Goal: Find specific page/section: Find specific page/section

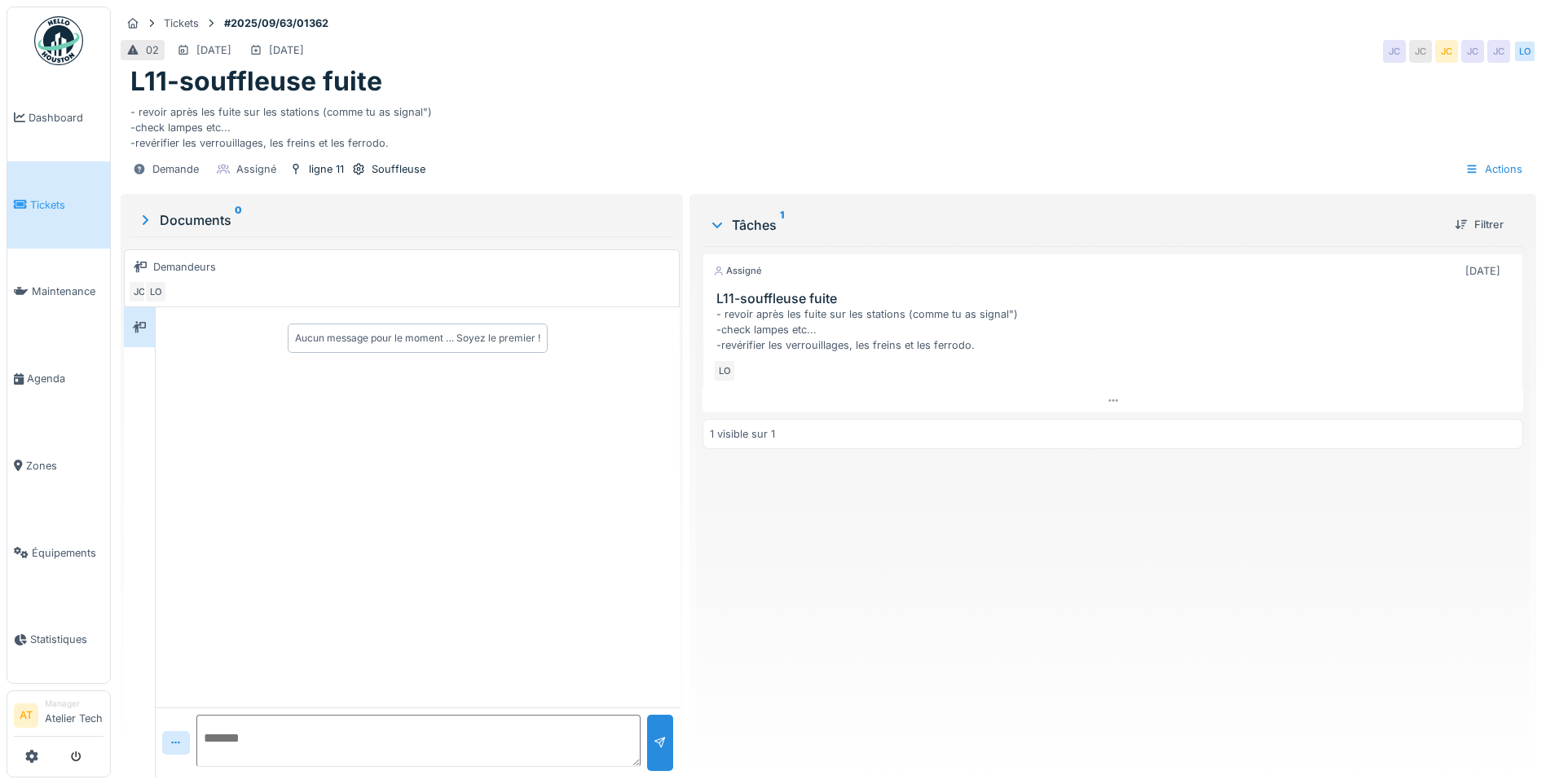
scroll to position [13, 0]
click at [41, 118] on span "Dashboard" at bounding box center [66, 118] width 75 height 15
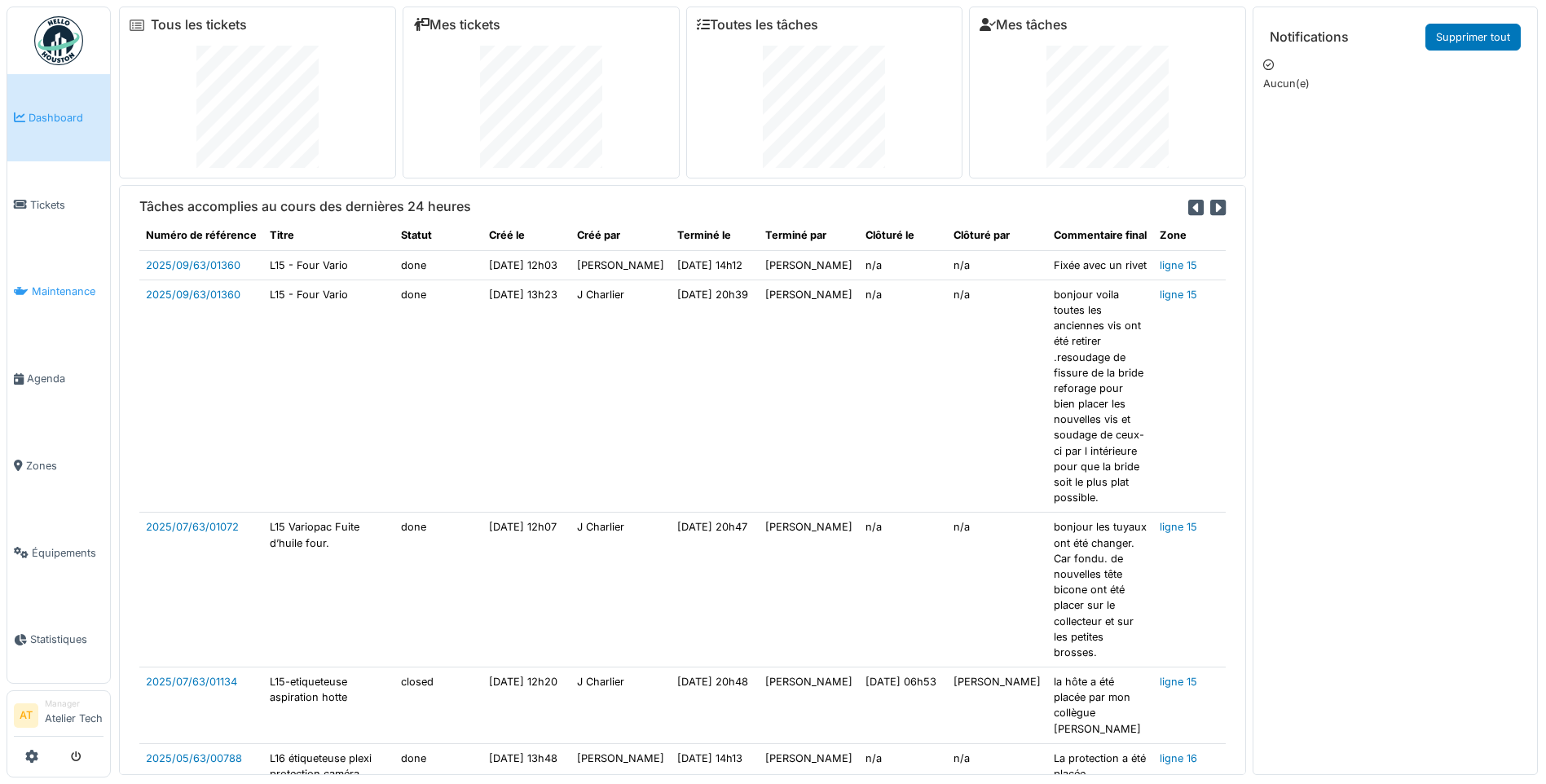
click at [39, 294] on span "Maintenance" at bounding box center [67, 291] width 72 height 15
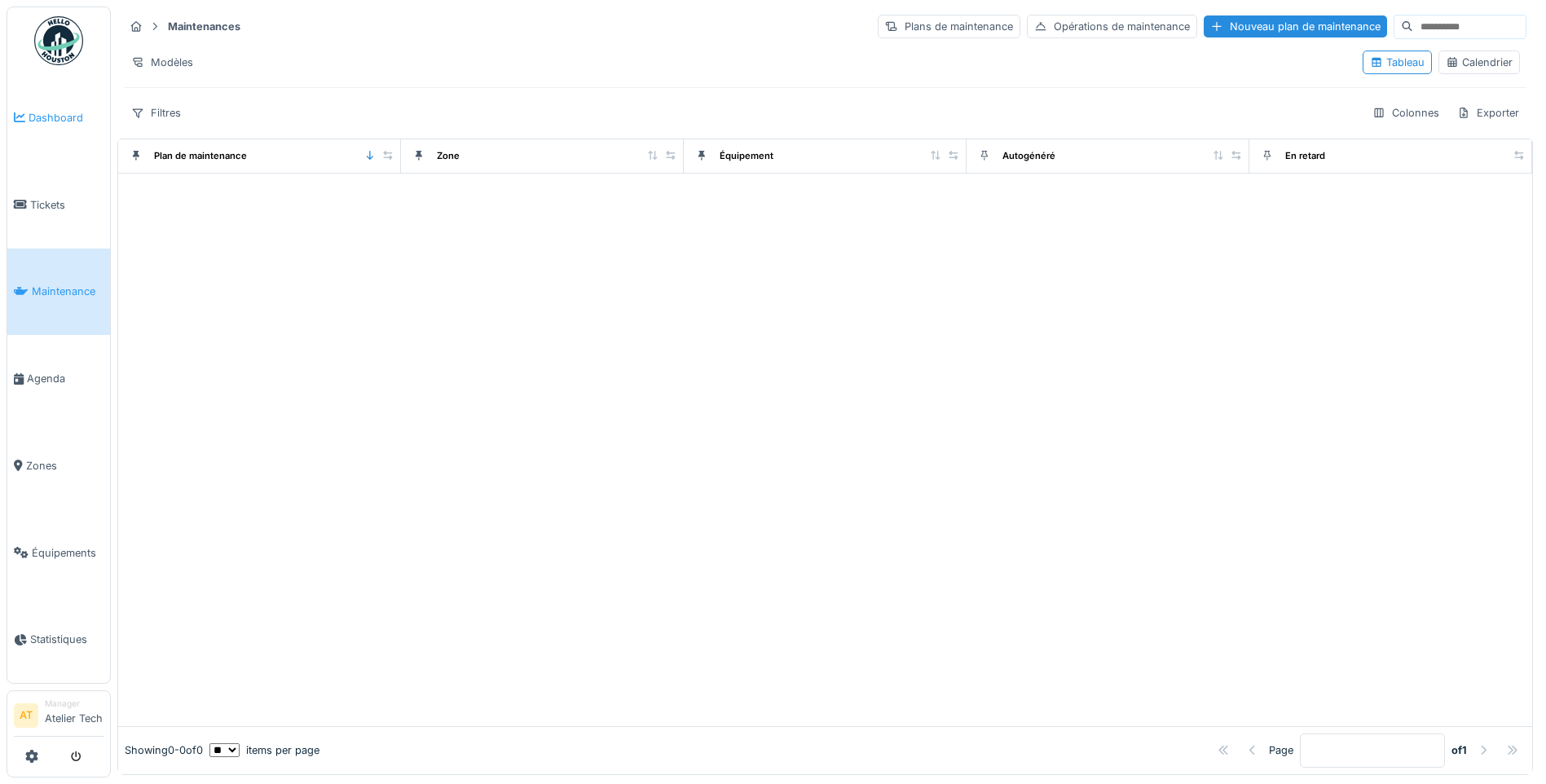
click at [67, 142] on link "Dashboard" at bounding box center [59, 118] width 103 height 88
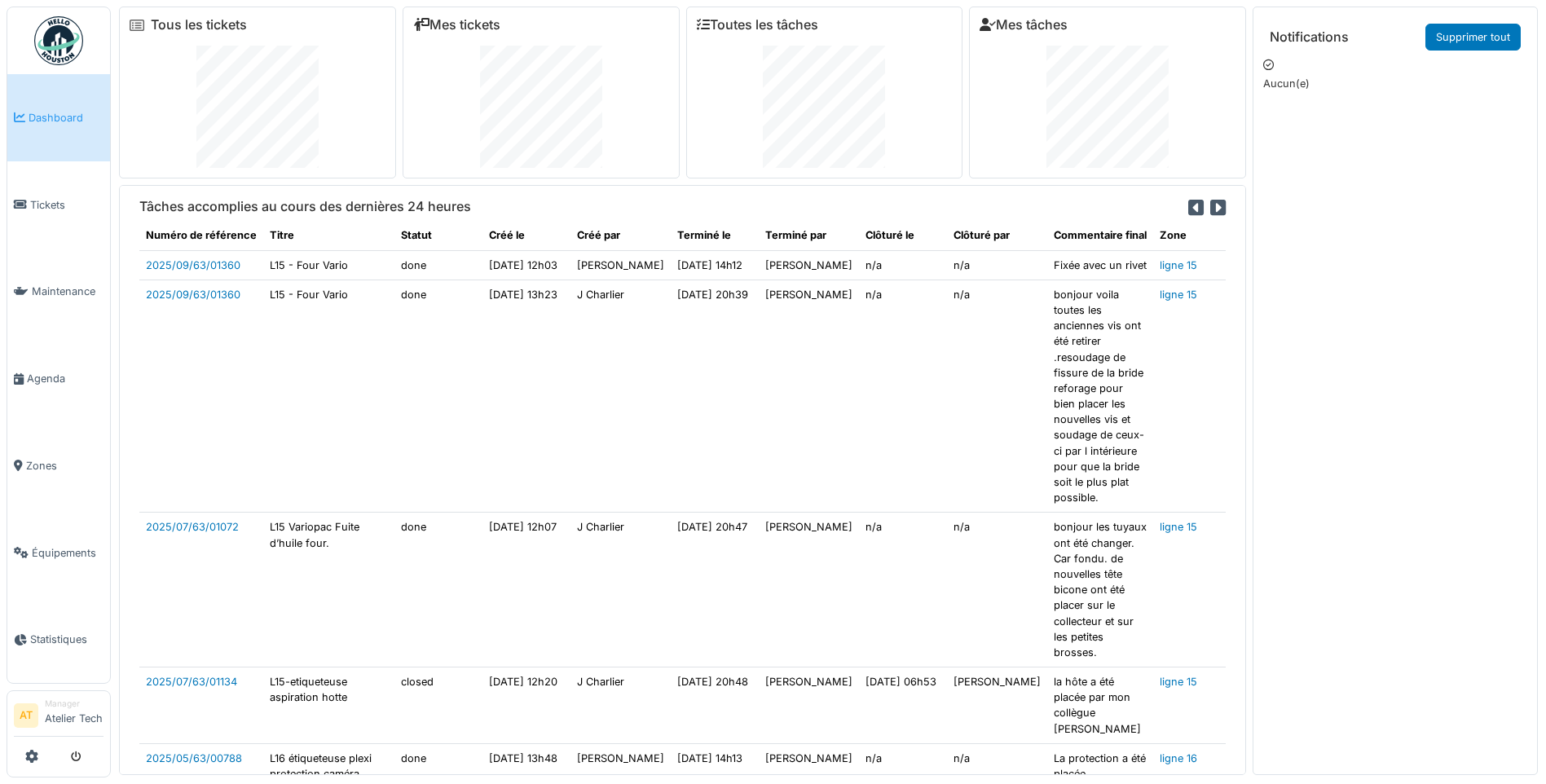
click at [67, 48] on img at bounding box center [59, 40] width 49 height 49
click at [53, 131] on link "Dashboard" at bounding box center [59, 118] width 103 height 88
click at [46, 58] on img at bounding box center [59, 40] width 49 height 49
click at [34, 370] on link "Agenda" at bounding box center [59, 379] width 103 height 88
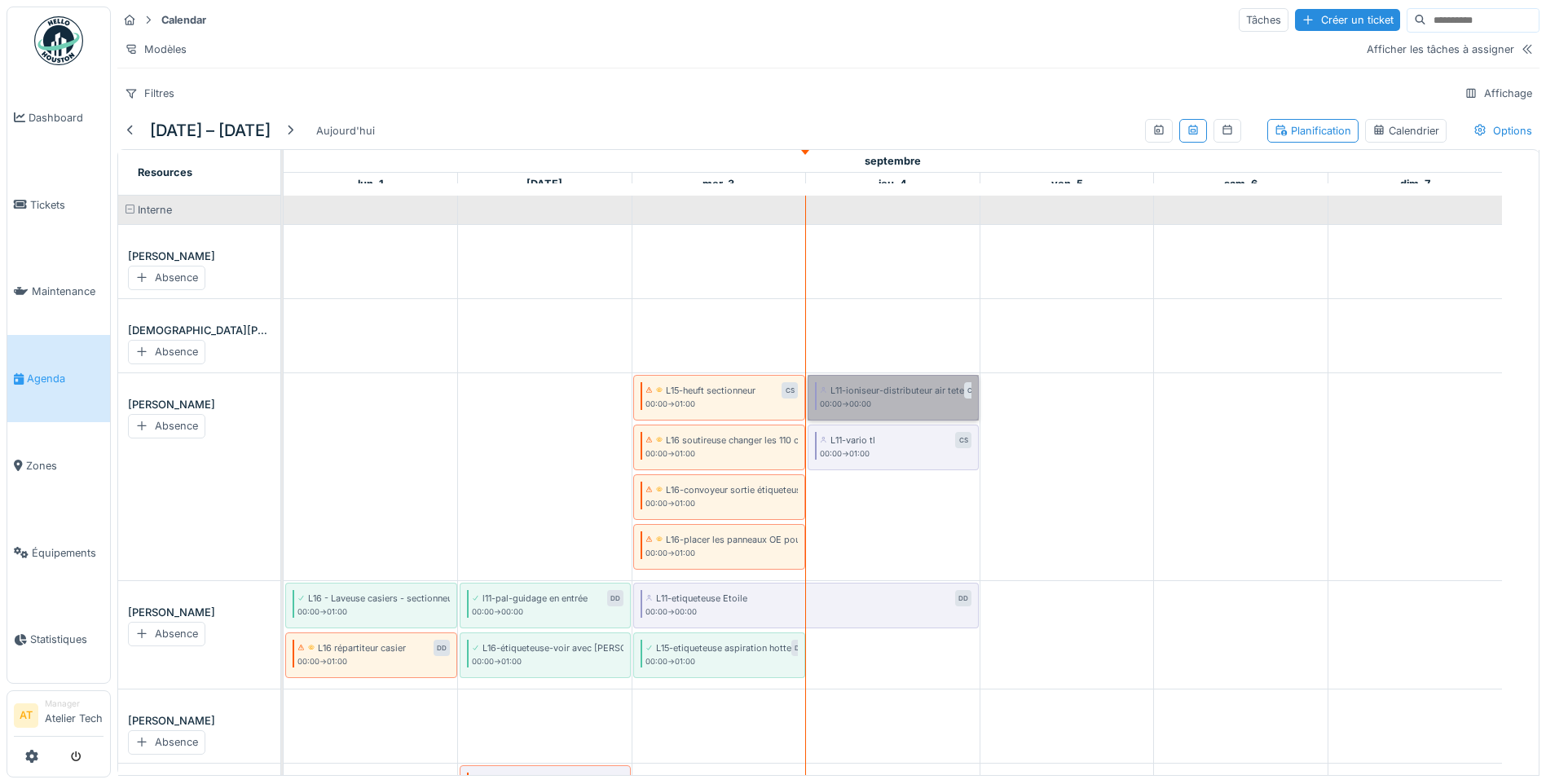
click at [907, 413] on link "L11-ioniseur-distributeur air tete CS 00:00 -> 00:00" at bounding box center [893, 397] width 171 height 46
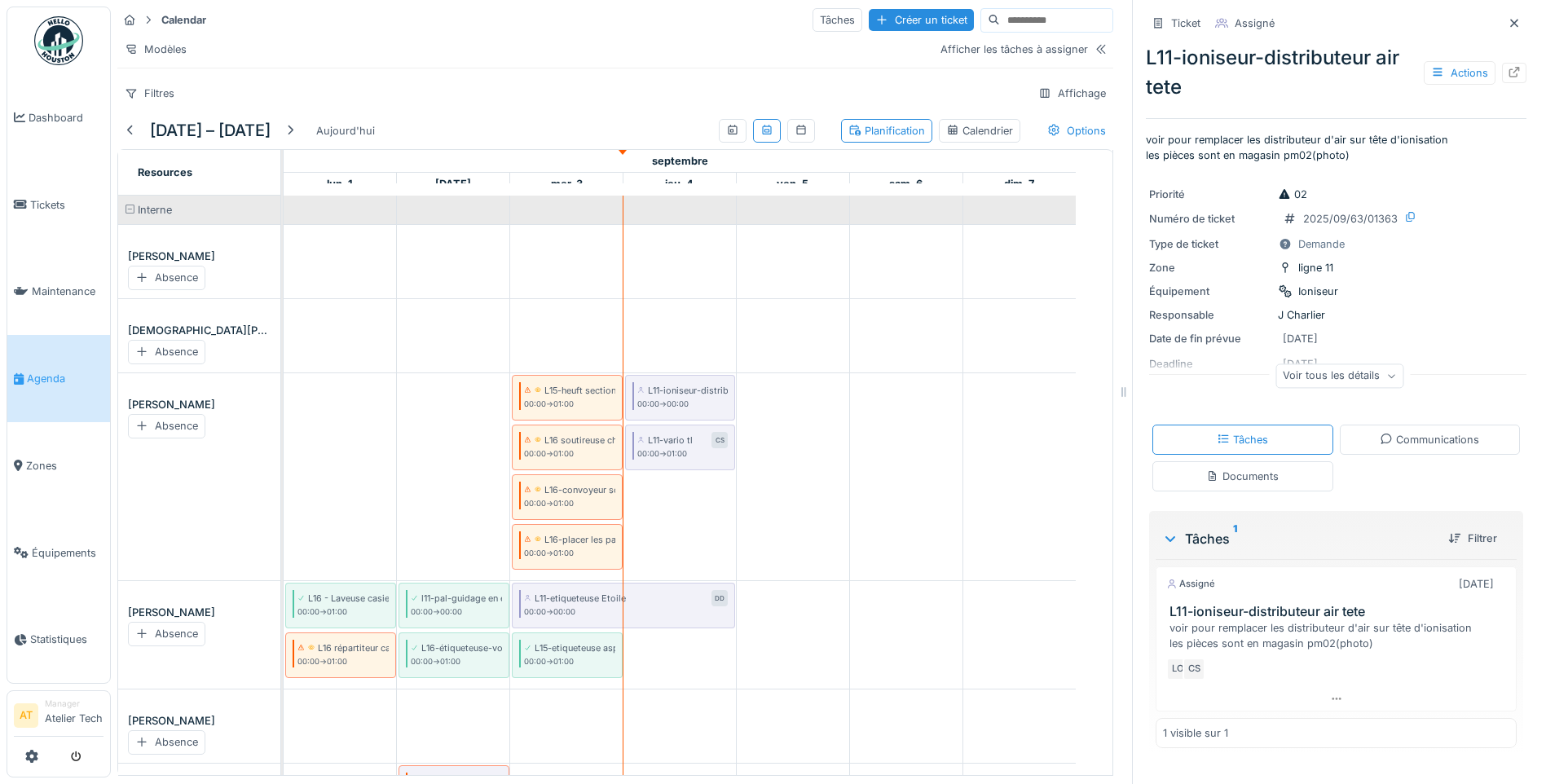
scroll to position [13, 0]
click at [1367, 365] on div "Voir tous les détails" at bounding box center [1340, 376] width 128 height 24
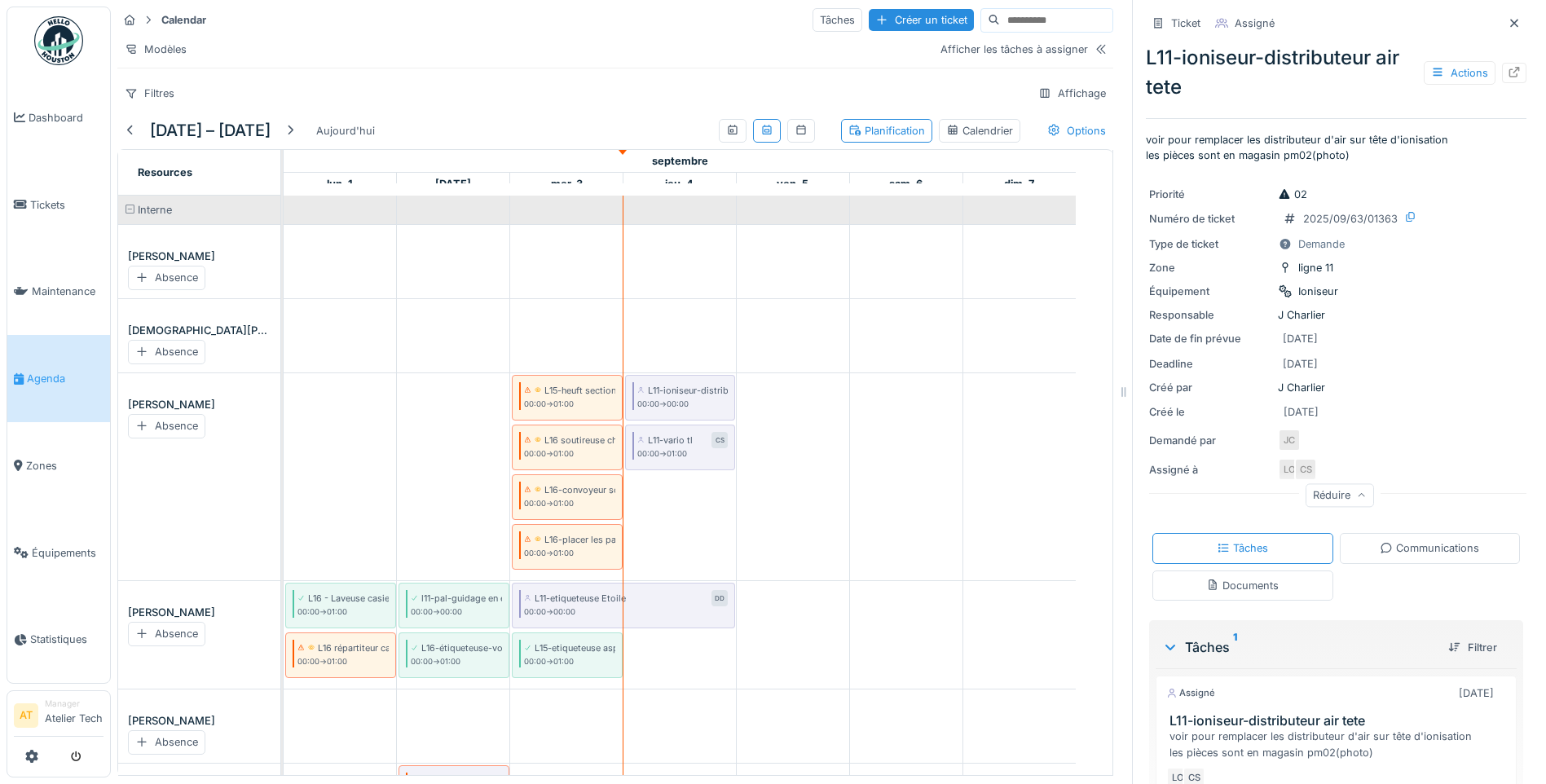
click at [1275, 578] on div "Documents" at bounding box center [1243, 585] width 181 height 30
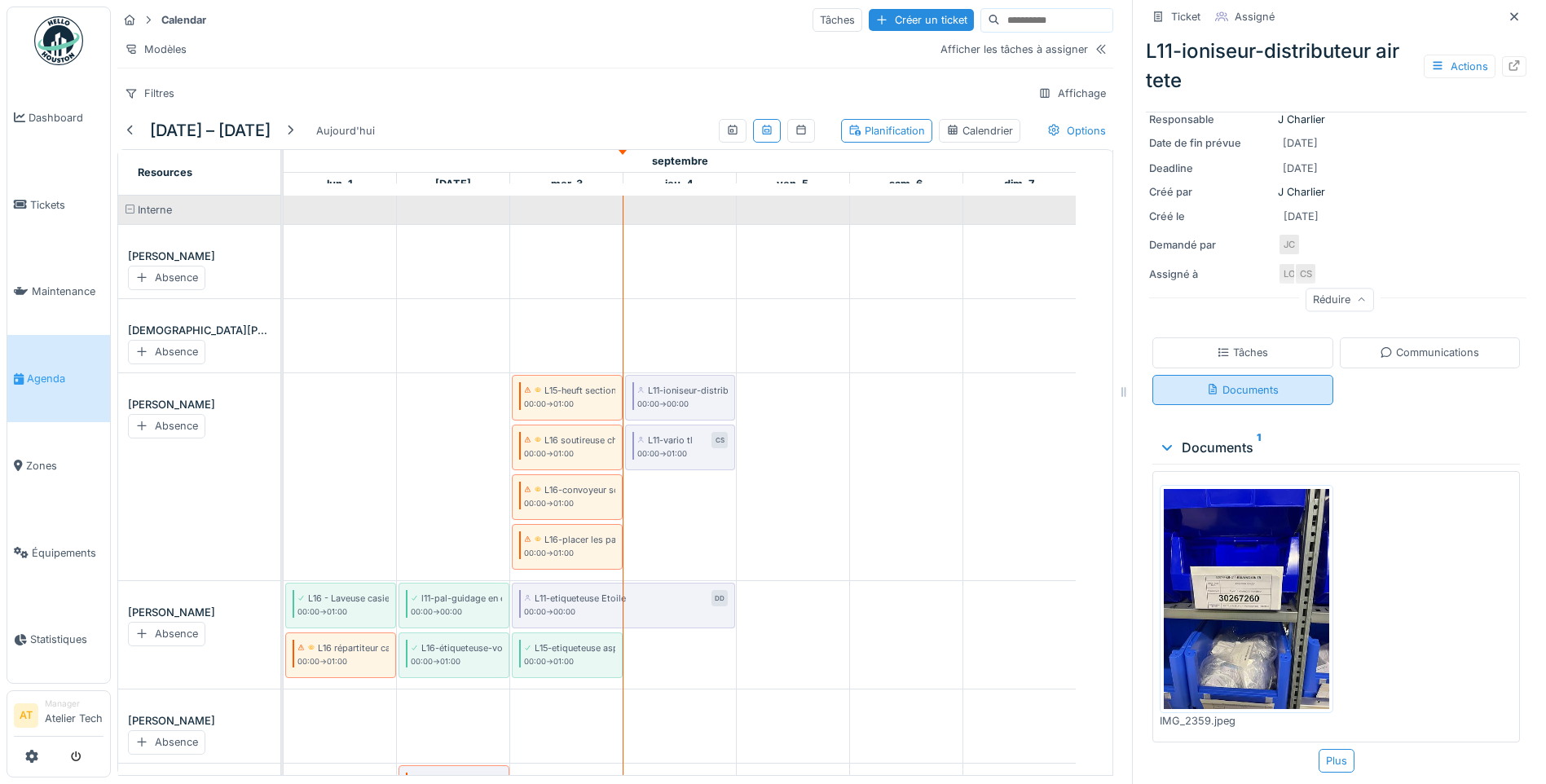
scroll to position [194, 0]
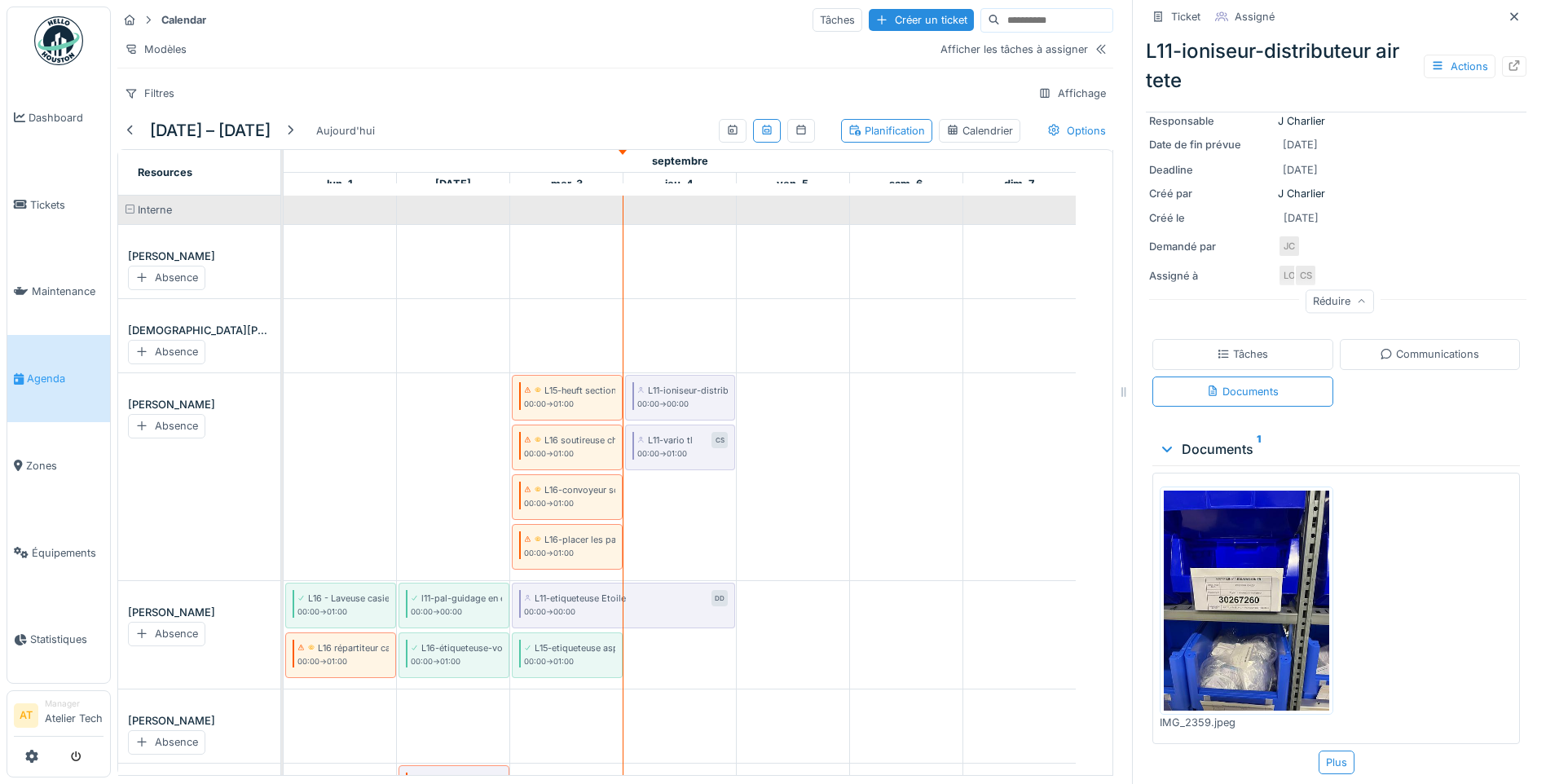
click at [1257, 597] on img at bounding box center [1247, 600] width 165 height 220
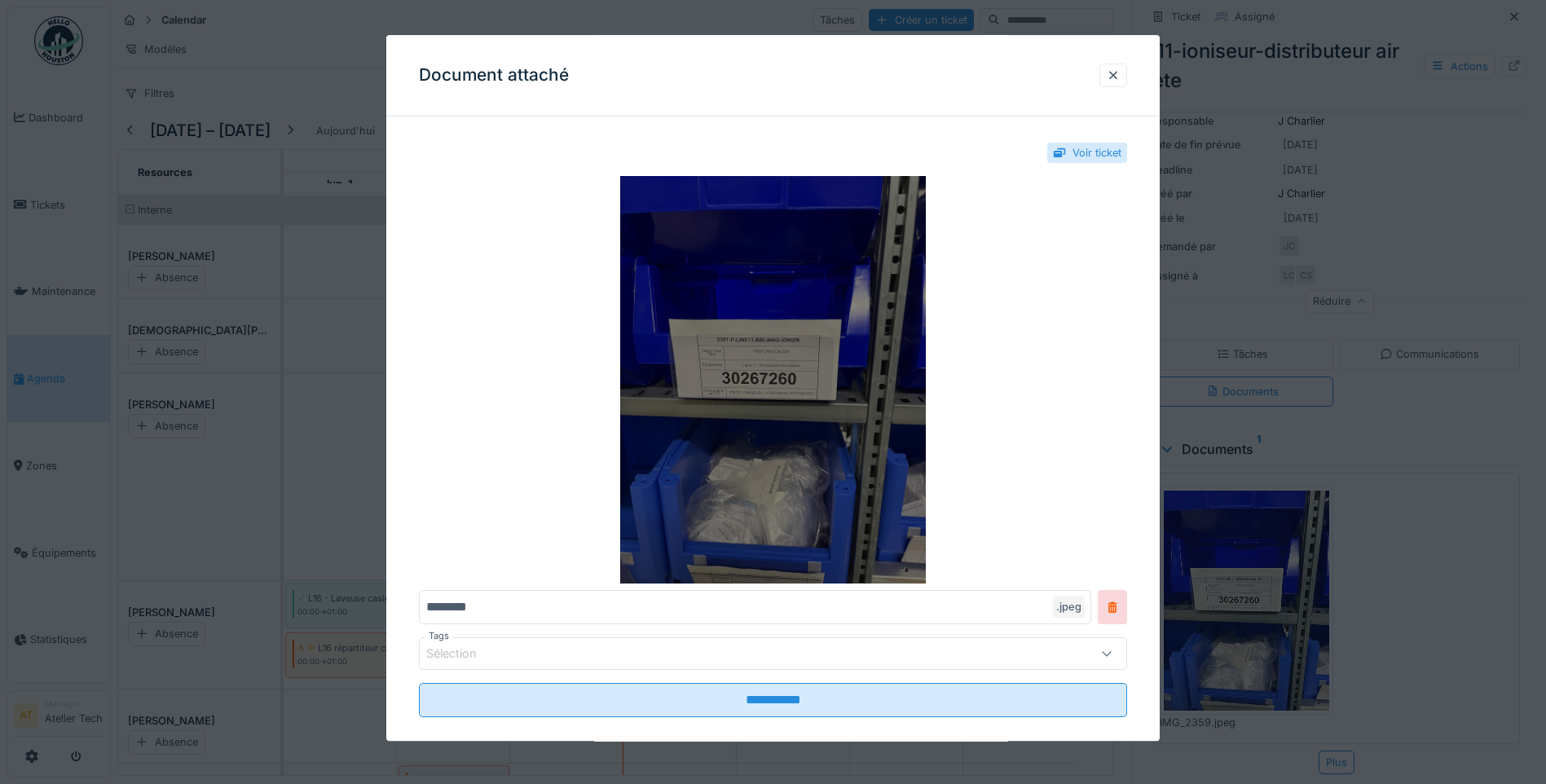
click at [754, 375] on img at bounding box center [773, 380] width 709 height 408
